Goal: Communication & Community: Share content

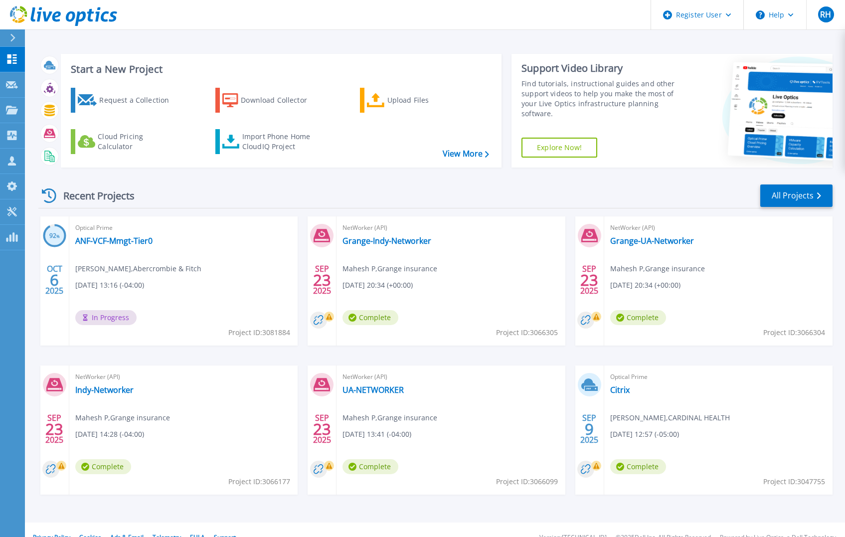
click at [112, 206] on div "Recent Projects" at bounding box center [93, 196] width 110 height 24
click at [132, 244] on link "ANF-VCF-Mmgt-Tier0" at bounding box center [113, 241] width 77 height 10
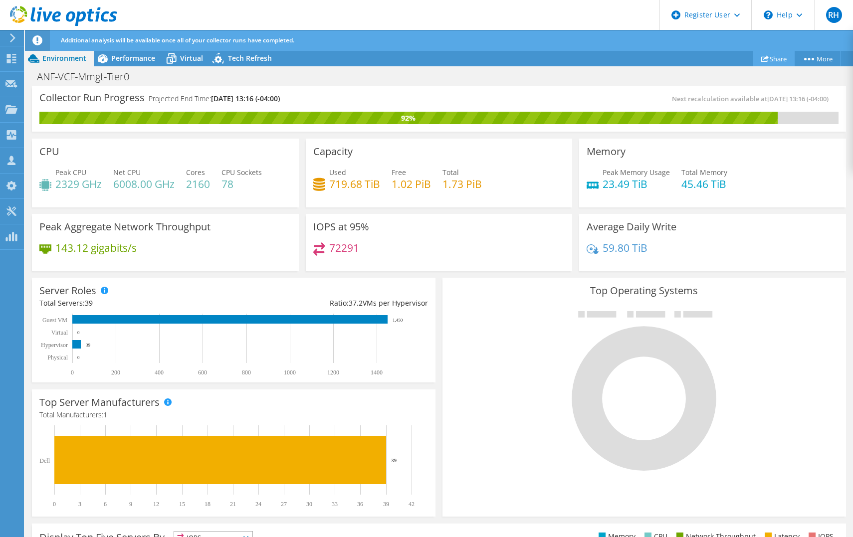
click at [775, 56] on link "Share" at bounding box center [773, 58] width 41 height 15
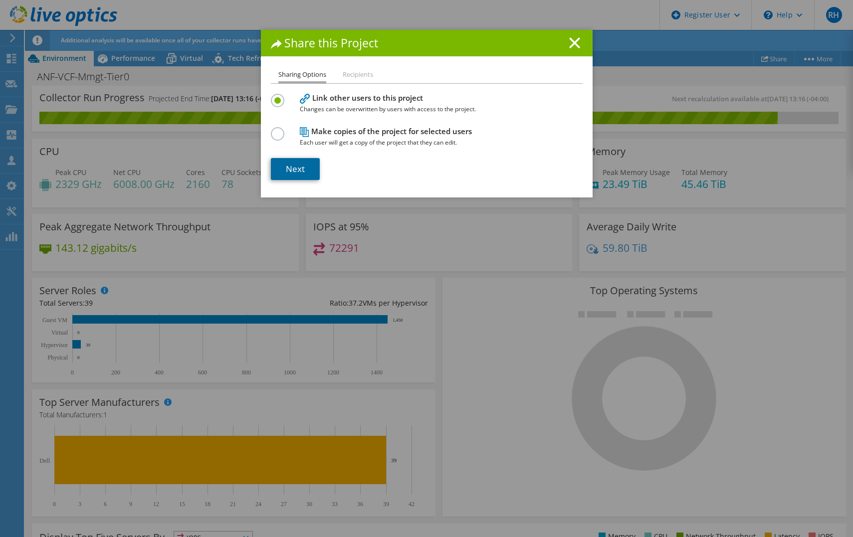
click at [311, 165] on link "Next" at bounding box center [295, 169] width 49 height 22
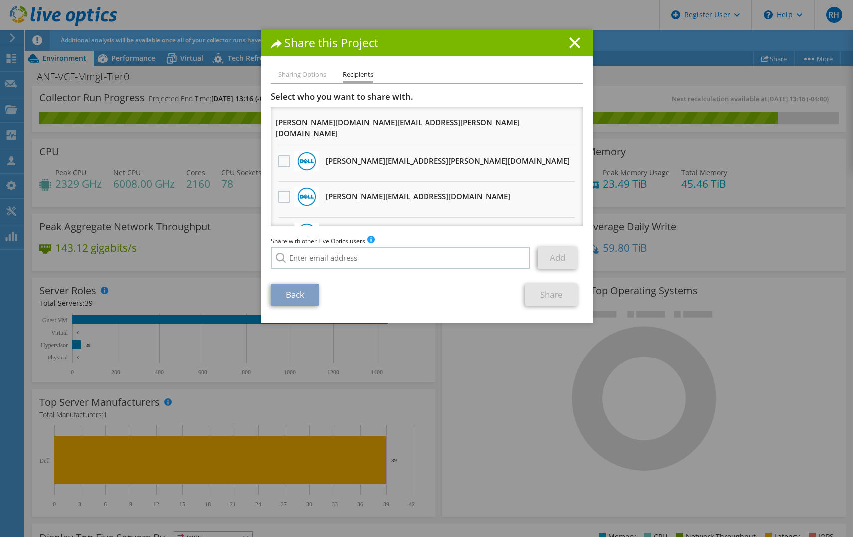
scroll to position [420, 0]
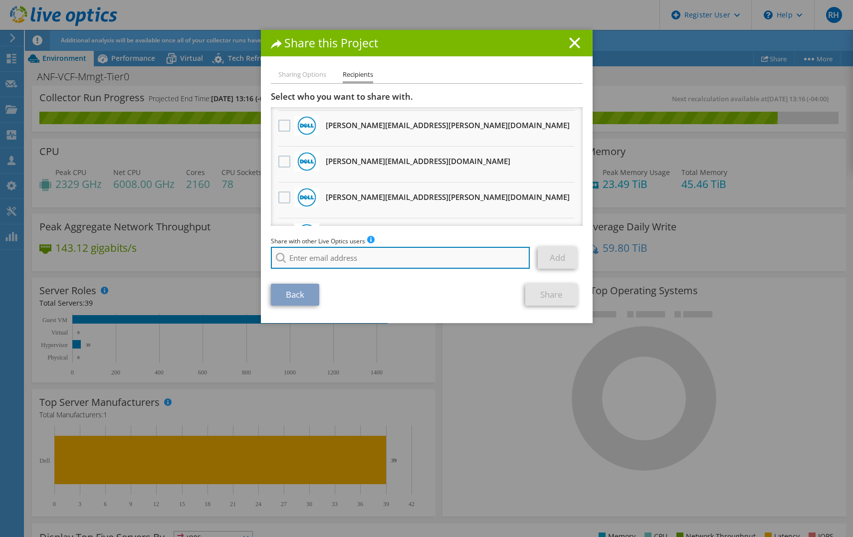
click at [325, 260] on input "search" at bounding box center [400, 258] width 259 height 22
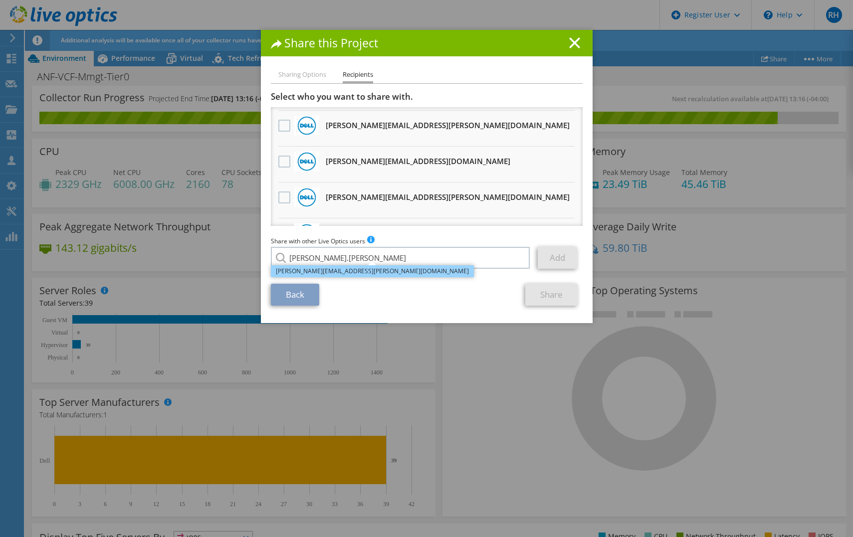
click at [321, 269] on li "Dustin.Hall@Dell.com" at bounding box center [372, 271] width 203 height 12
type input "Dustin.Hall@Dell.com"
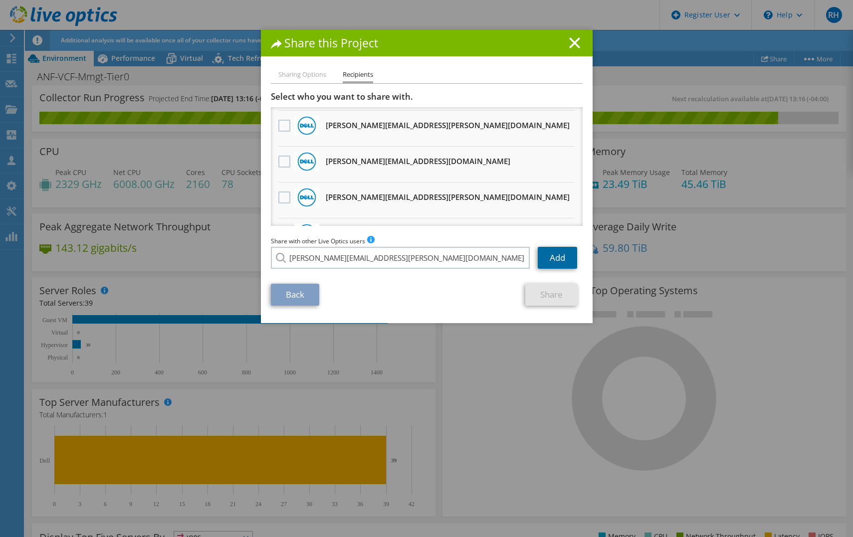
click at [542, 256] on link "Add" at bounding box center [557, 258] width 39 height 22
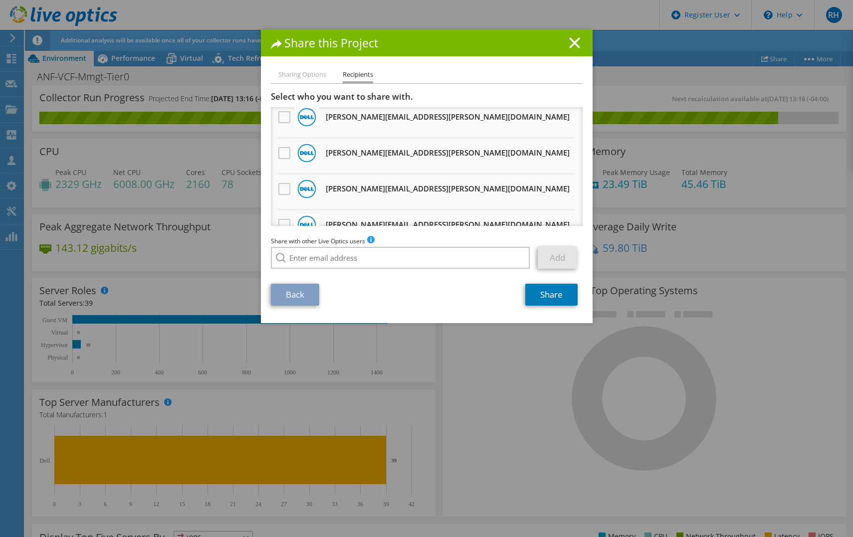
scroll to position [0, 0]
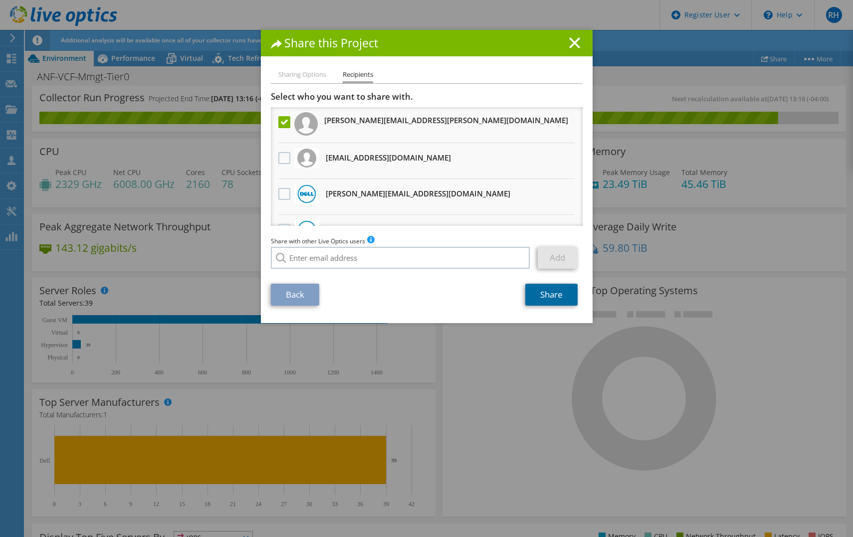
click at [552, 298] on link "Share" at bounding box center [551, 295] width 52 height 22
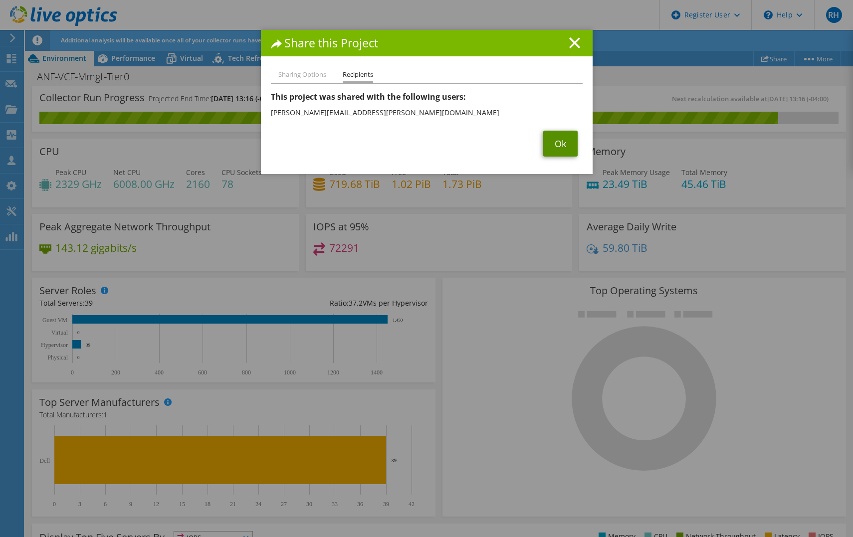
click at [553, 134] on link "Ok" at bounding box center [560, 144] width 34 height 26
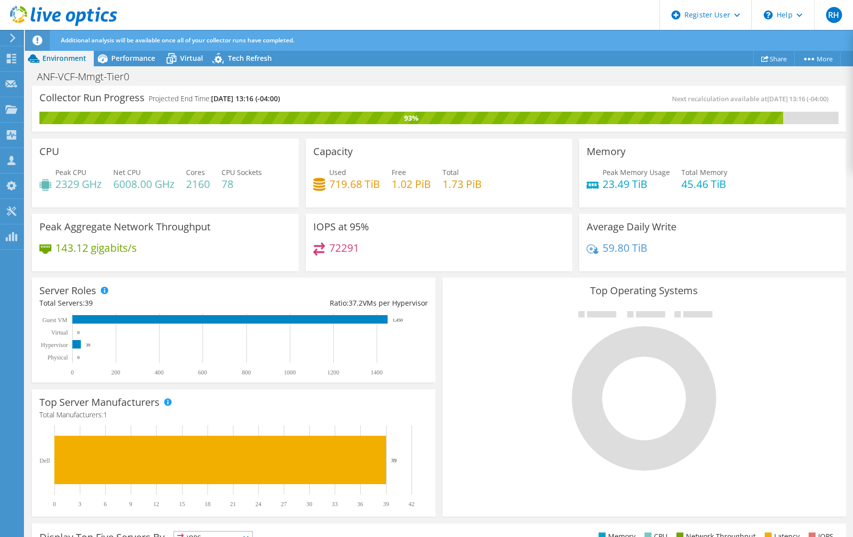
click at [17, 9] on icon at bounding box center [63, 16] width 107 height 20
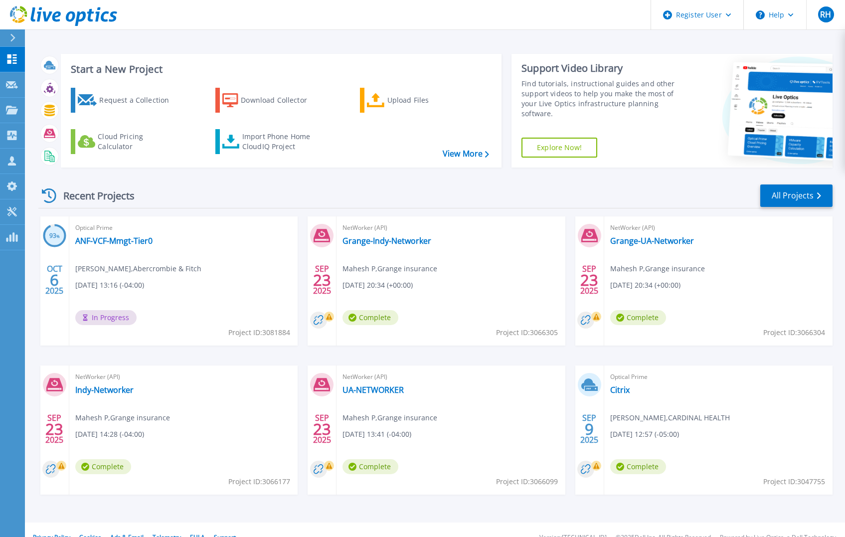
drag, startPoint x: 417, startPoint y: 10, endPoint x: 452, endPoint y: 4, distance: 35.9
click at [417, 10] on header "Register User Help RH Dell User [PERSON_NAME] [PERSON_NAME][EMAIL_ADDRESS][PERS…" at bounding box center [422, 15] width 845 height 30
